Goal: Find specific page/section: Find specific page/section

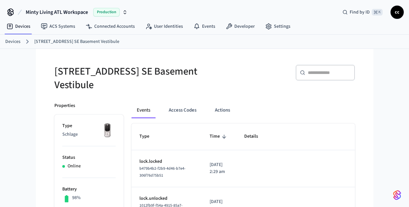
click at [218, 129] on th "Time" at bounding box center [219, 136] width 35 height 26
drag, startPoint x: 204, startPoint y: 96, endPoint x: 200, endPoint y: 94, distance: 4.3
click at [275, 85] on div "​ ​" at bounding box center [281, 75] width 146 height 21
click at [198, 87] on h5 "[STREET_ADDRESS] SE Basement Vestibule" at bounding box center [127, 78] width 146 height 27
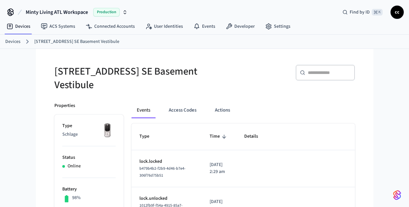
click at [204, 85] on div "​ ​" at bounding box center [278, 74] width 154 height 35
click at [218, 77] on div "​ ​" at bounding box center [281, 75] width 146 height 21
click at [181, 77] on h5 "[STREET_ADDRESS] SE Basement Vestibule" at bounding box center [127, 78] width 146 height 27
click at [175, 76] on h5 "[STREET_ADDRESS] SE Basement Vestibule" at bounding box center [127, 78] width 146 height 27
click at [199, 84] on h5 "[STREET_ADDRESS] SE Basement Vestibule" at bounding box center [127, 78] width 146 height 27
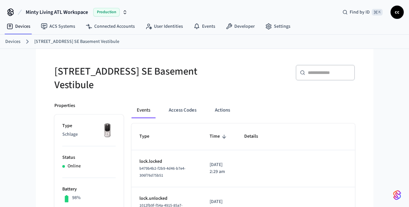
click at [268, 92] on div "​ ​" at bounding box center [278, 74] width 154 height 35
click at [25, 28] on link "Devices" at bounding box center [18, 26] width 34 height 12
